Goal: Information Seeking & Learning: Learn about a topic

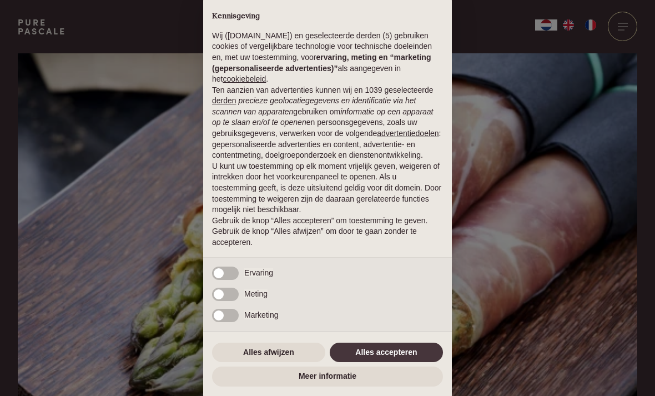
click at [465, 291] on div "× Kennisgeving Wij ([DOMAIN_NAME]) en geselecteerde derden (5) gebruiken cookie…" at bounding box center [327, 198] width 655 height 396
click at [463, 282] on div "× Kennisgeving Wij ([DOMAIN_NAME]) en geselecteerde derden (5) gebruiken cookie…" at bounding box center [327, 198] width 655 height 396
click at [387, 353] on button "Alles accepteren" at bounding box center [386, 352] width 113 height 20
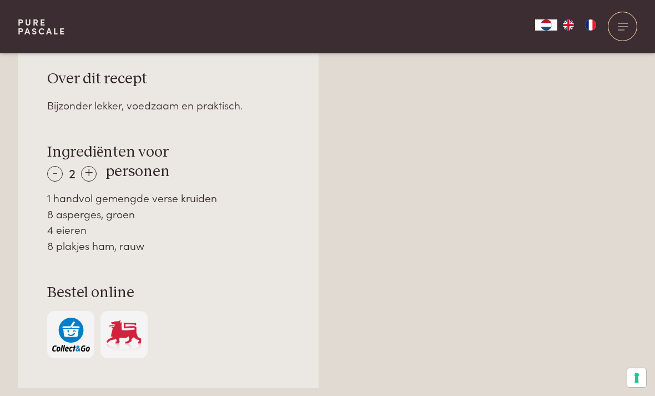
scroll to position [751, 0]
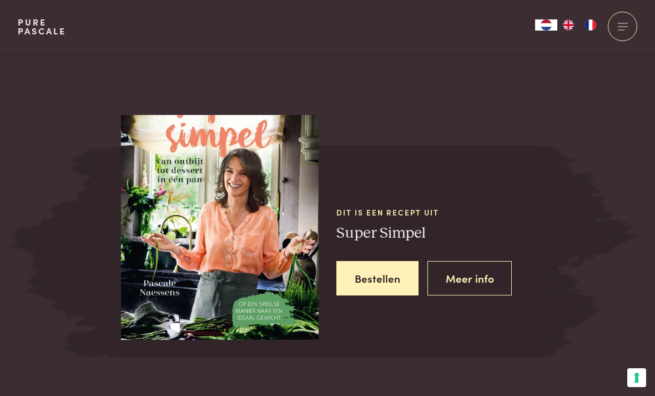
scroll to position [1291, 0]
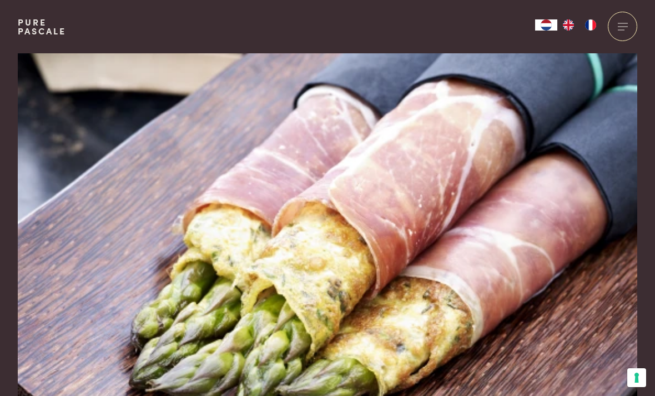
click at [626, 23] on div at bounding box center [622, 26] width 29 height 29
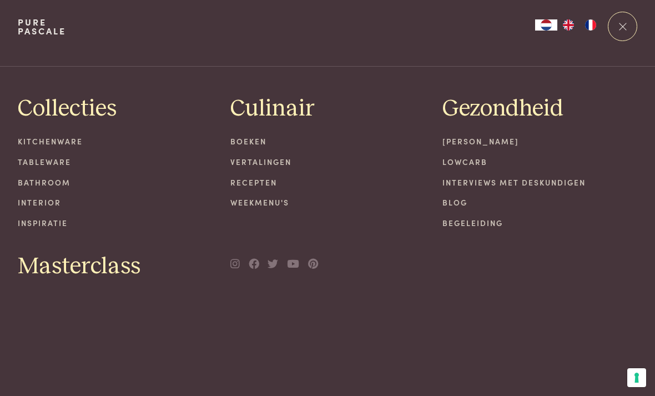
click at [622, 30] on div at bounding box center [622, 26] width 29 height 29
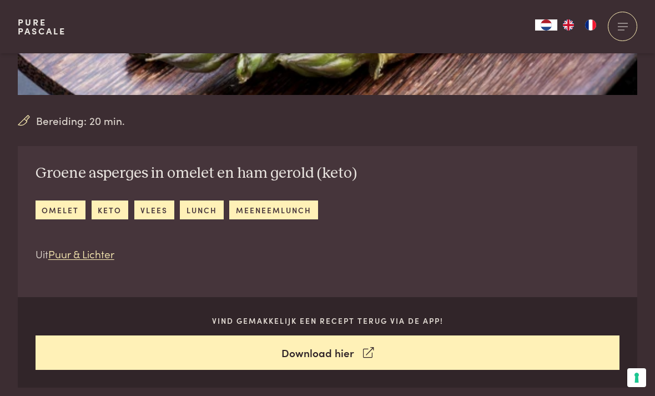
scroll to position [294, 0]
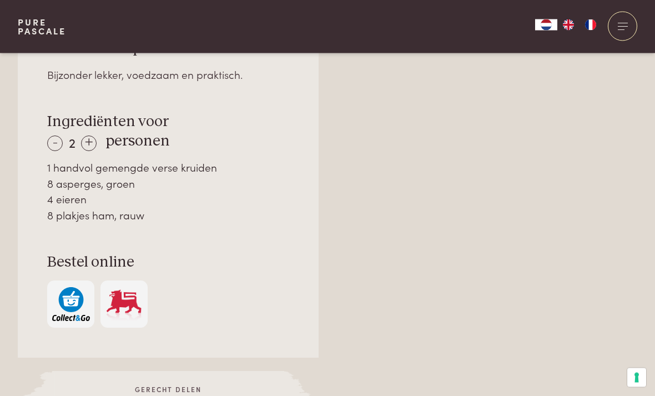
scroll to position [788, 0]
click at [629, 387] on button "Uw voorkeuren voor toestemming voor trackingtechnologieën" at bounding box center [636, 377] width 19 height 19
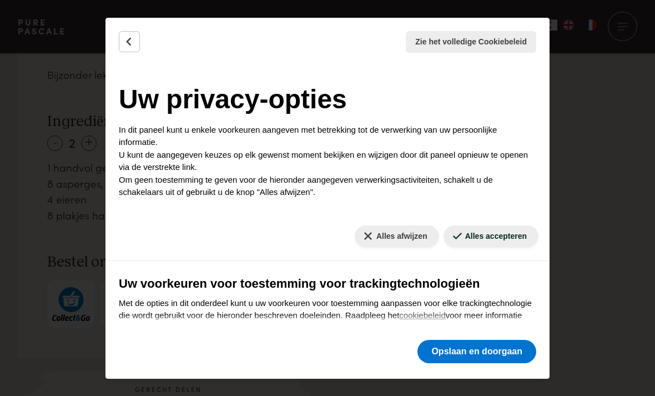
click at [484, 363] on button "Opslaan en doorgaan" at bounding box center [476, 351] width 119 height 23
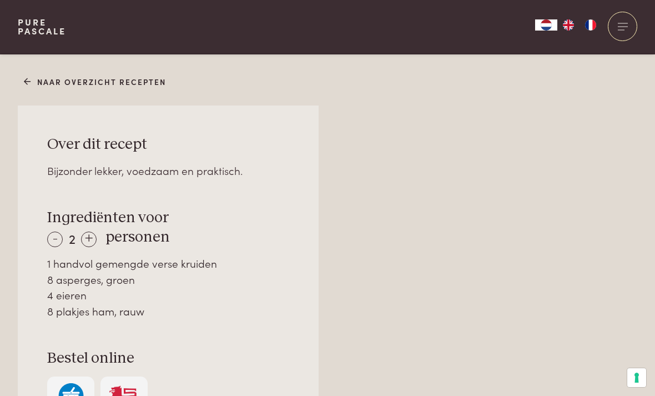
scroll to position [691, 0]
